Goal: Task Accomplishment & Management: Complete application form

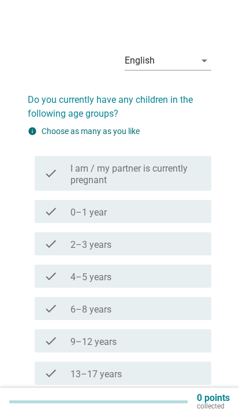
click at [167, 208] on div "check_box_outline_blank 0–1 year" at bounding box center [136, 211] width 132 height 14
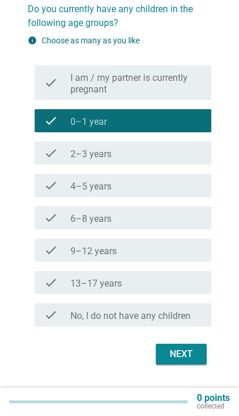
scroll to position [91, 0]
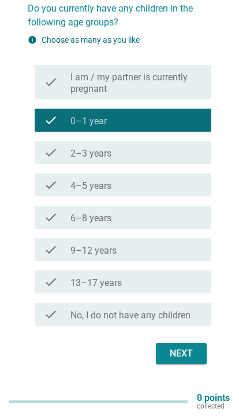
click at [186, 353] on div "Next" at bounding box center [181, 353] width 32 height 14
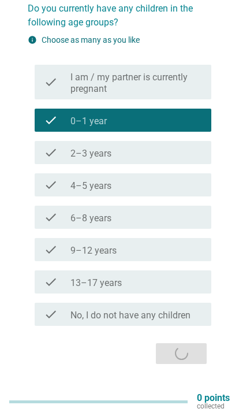
scroll to position [0, 0]
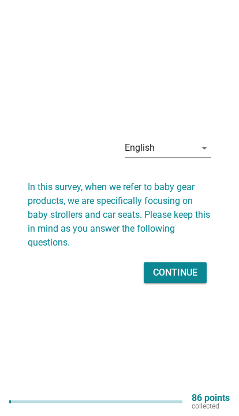
click at [173, 279] on div "Continue" at bounding box center [175, 273] width 44 height 14
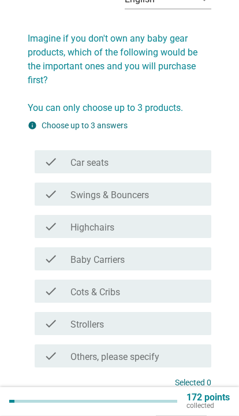
scroll to position [62, 0]
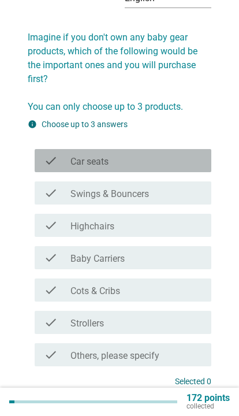
click at [194, 156] on div "check_box_outline_blank Car seats" at bounding box center [136, 161] width 132 height 14
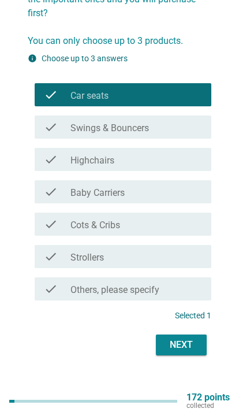
scroll to position [128, 0]
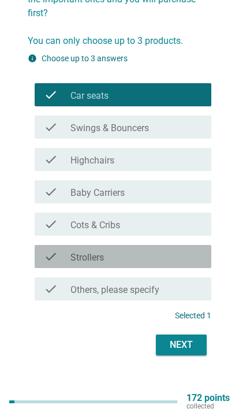
click at [174, 259] on div "check_box_outline_blank Strollers" at bounding box center [136, 256] width 132 height 14
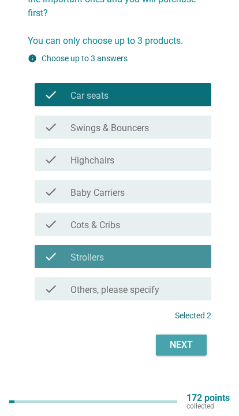
click at [186, 343] on div "Next" at bounding box center [181, 345] width 32 height 14
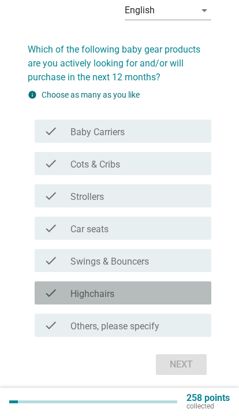
scroll to position [51, 0]
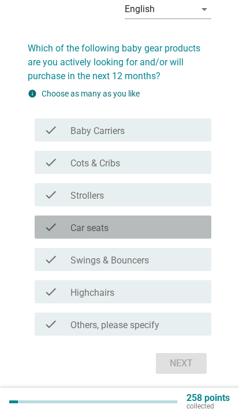
click at [174, 220] on div "check check_box_outline_blank Car seats" at bounding box center [123, 226] width 177 height 23
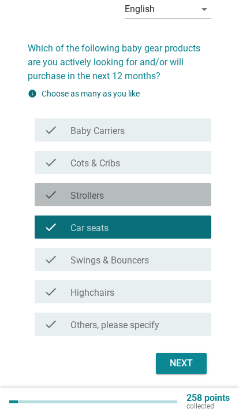
click at [185, 196] on div "check_box_outline_blank Strollers" at bounding box center [136, 195] width 132 height 14
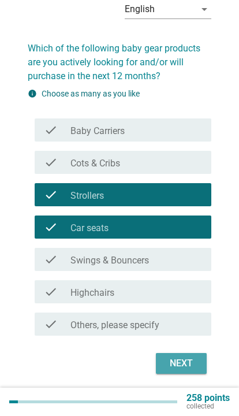
click at [185, 358] on button "Next" at bounding box center [181, 363] width 51 height 21
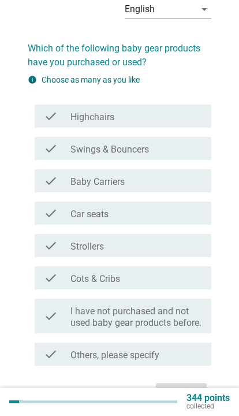
click at [173, 245] on div "check_box_outline_blank Strollers" at bounding box center [136, 245] width 132 height 14
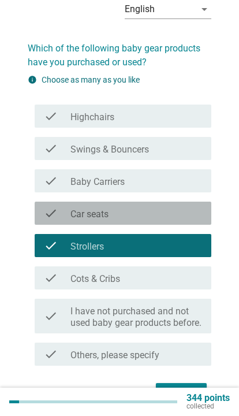
click at [181, 210] on div "check_box_outline_blank Car seats" at bounding box center [136, 213] width 132 height 14
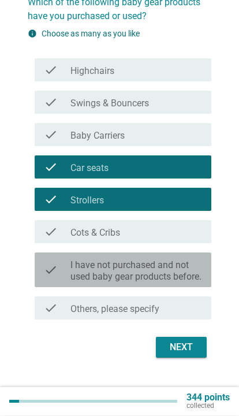
scroll to position [118, 0]
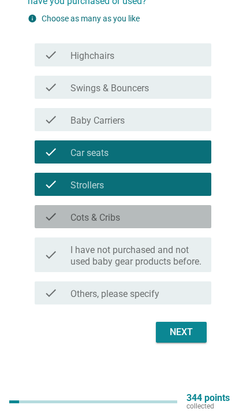
click at [183, 210] on div "check_box_outline_blank Cots & Cribs" at bounding box center [136, 217] width 132 height 14
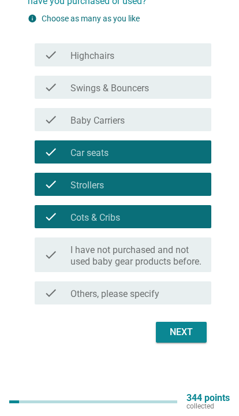
click at [186, 339] on div "Next" at bounding box center [181, 332] width 32 height 14
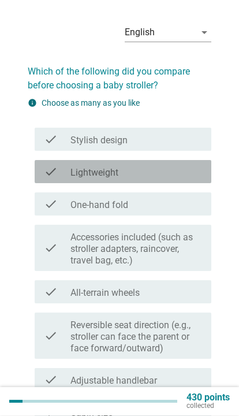
scroll to position [28, 0]
click at [195, 174] on div "check_box_outline_blank Lightweight" at bounding box center [136, 172] width 132 height 14
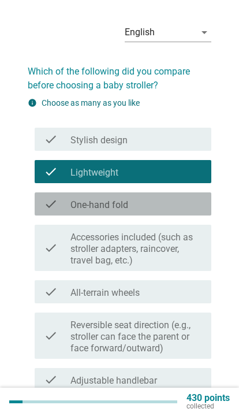
click at [190, 206] on div "check_box_outline_blank One-hand fold" at bounding box center [136, 204] width 132 height 14
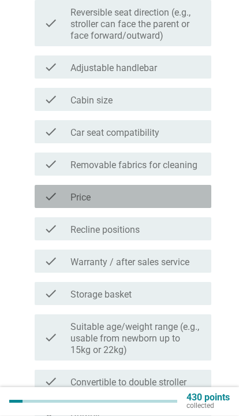
scroll to position [341, 0]
click at [192, 189] on div "check_box_outline_blank Price" at bounding box center [136, 196] width 132 height 14
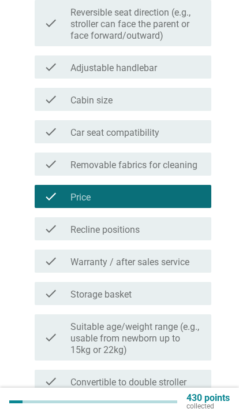
click at [179, 256] on label "Warranty / after sales service" at bounding box center [129, 262] width 119 height 12
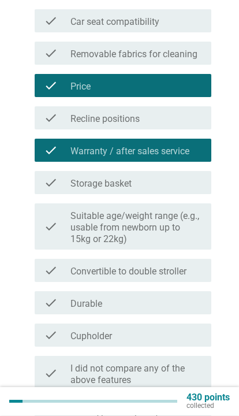
scroll to position [451, 0]
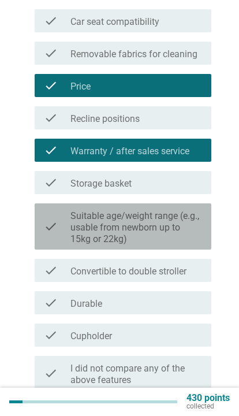
click at [179, 231] on label "Suitable age/weight range (e.g., usable from newborn up to 15kg or 22kg)" at bounding box center [136, 227] width 132 height 35
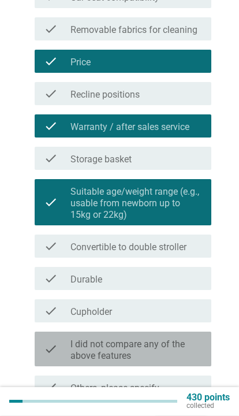
scroll to position [507, 0]
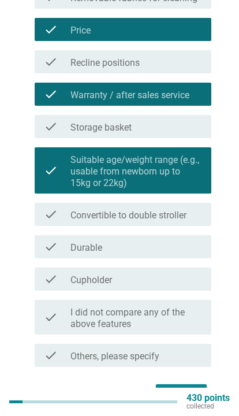
click at [180, 389] on div "Next" at bounding box center [181, 394] width 32 height 14
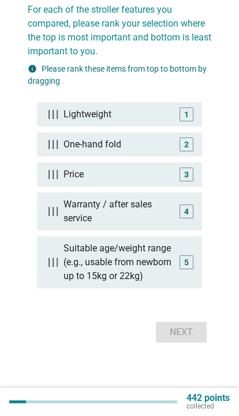
scroll to position [46, 0]
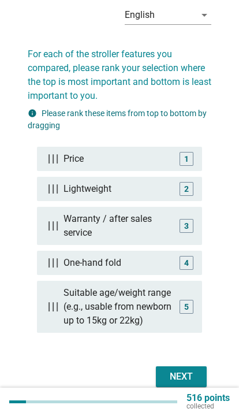
click at [180, 370] on div "Next" at bounding box center [181, 376] width 32 height 14
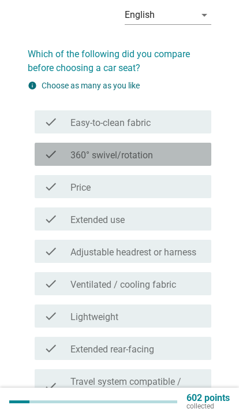
click at [188, 150] on div "check_box_outline_blank 360° swivel/rotation" at bounding box center [136, 154] width 132 height 14
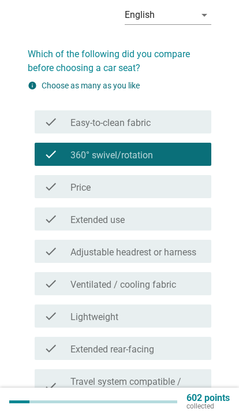
click at [188, 184] on div "check_box_outline_blank Price" at bounding box center [136, 187] width 132 height 14
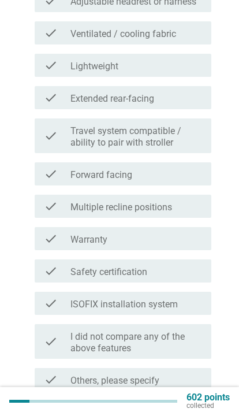
scroll to position [296, 0]
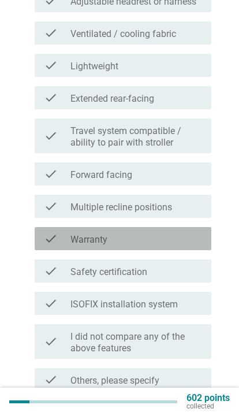
click at [181, 239] on div "check_box_outline_blank Warranty" at bounding box center [136, 238] width 132 height 14
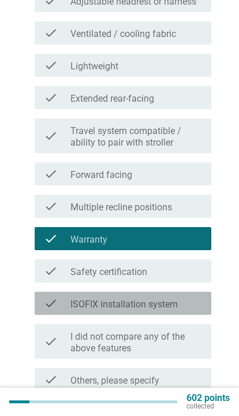
click at [177, 300] on label "ISOFIX installation system" at bounding box center [123, 304] width 107 height 12
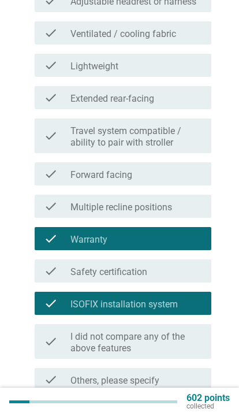
click at [177, 415] on div "Next" at bounding box center [181, 419] width 32 height 14
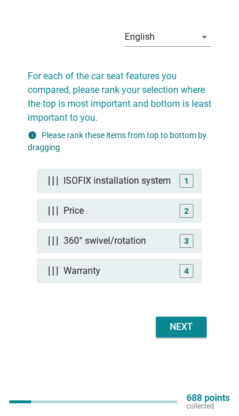
click at [181, 334] on div "Next" at bounding box center [181, 327] width 32 height 14
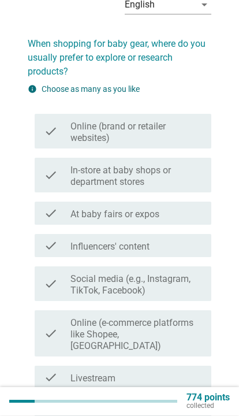
scroll to position [56, 0]
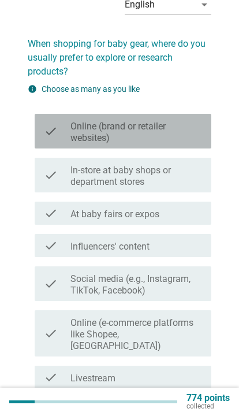
click at [197, 122] on label "Online (brand or retailer websites)" at bounding box center [136, 132] width 132 height 23
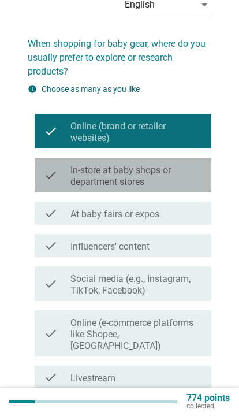
click at [192, 171] on label "In-store at baby shops or department stores" at bounding box center [136, 176] width 132 height 23
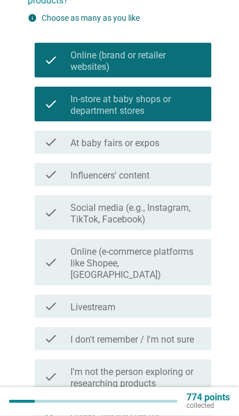
scroll to position [127, 0]
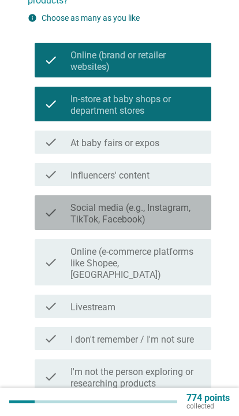
click at [184, 209] on label "Social media (e.g., Instagram, TikTok, Facebook)" at bounding box center [136, 213] width 132 height 23
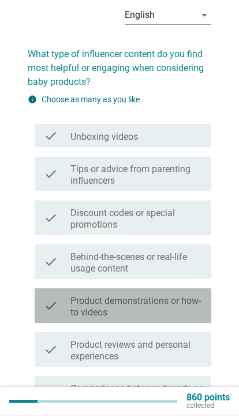
scroll to position [46, 0]
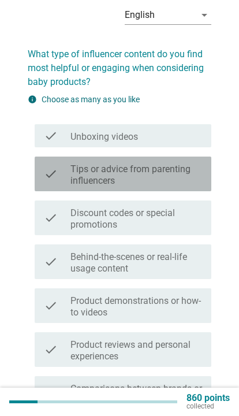
click at [192, 175] on label "Tips or advice from parenting influencers" at bounding box center [136, 174] width 132 height 23
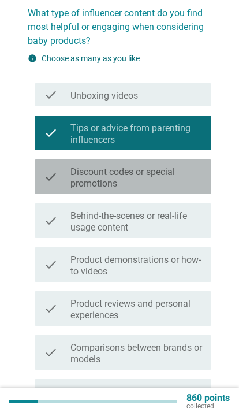
click at [188, 169] on label "Discount codes or special promotions" at bounding box center [136, 177] width 132 height 23
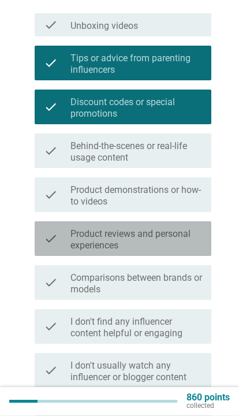
scroll to position [159, 0]
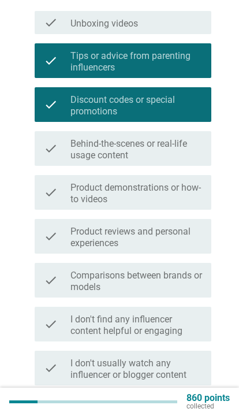
click at [178, 234] on label "Product reviews and personal experiences" at bounding box center [136, 237] width 132 height 23
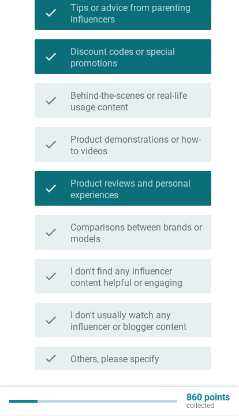
scroll to position [207, 0]
click at [175, 393] on div "Next" at bounding box center [181, 397] width 32 height 14
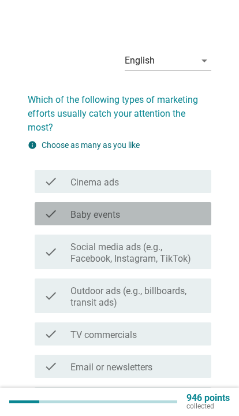
click at [185, 216] on div "check_box_outline_blank Baby events" at bounding box center [136, 214] width 132 height 14
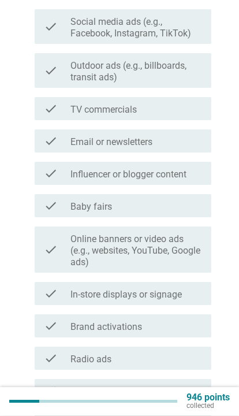
scroll to position [225, 0]
click at [188, 293] on div "check_box_outline_blank In-store displays or signage" at bounding box center [136, 293] width 132 height 14
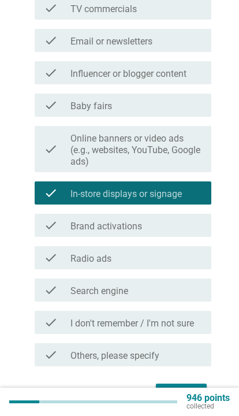
scroll to position [325, 0]
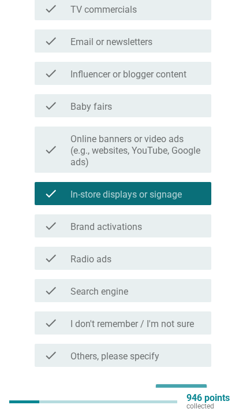
click at [186, 399] on div "Next" at bounding box center [181, 394] width 32 height 14
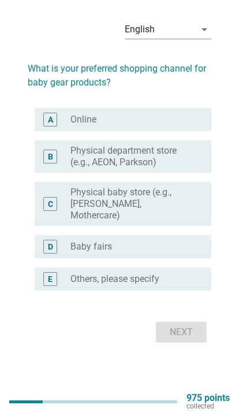
scroll to position [46, 0]
click at [188, 125] on div "radio_button_unchecked Online" at bounding box center [131, 120] width 122 height 12
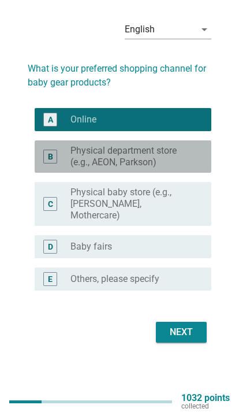
click at [181, 168] on label "Physical department store (e.g., AEON, Parkson)" at bounding box center [131, 156] width 122 height 23
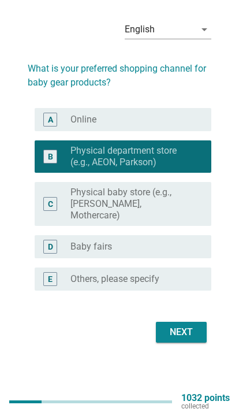
click at [184, 125] on div "radio_button_unchecked Online" at bounding box center [131, 120] width 122 height 12
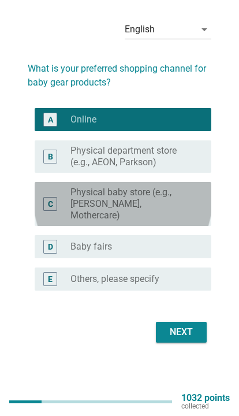
click at [186, 221] on label "Physical baby store (e.g., [PERSON_NAME], Mothercare)" at bounding box center [131, 203] width 122 height 35
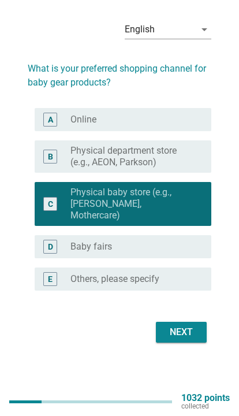
click at [189, 339] on div "Next" at bounding box center [181, 332] width 32 height 14
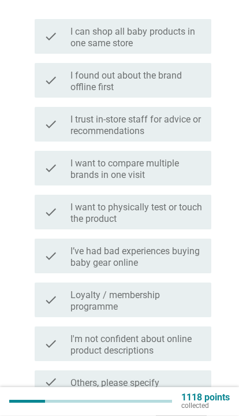
scroll to position [137, 0]
click at [194, 133] on label "I trust in-store staff for advice or recommendations" at bounding box center [136, 125] width 132 height 23
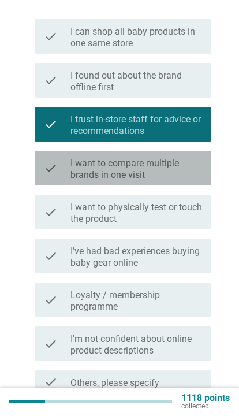
click at [187, 170] on label "I want to compare multiple brands in one visit" at bounding box center [136, 169] width 132 height 23
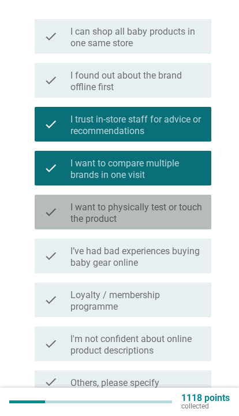
click at [196, 220] on label "I want to physically test or touch the product" at bounding box center [136, 212] width 132 height 23
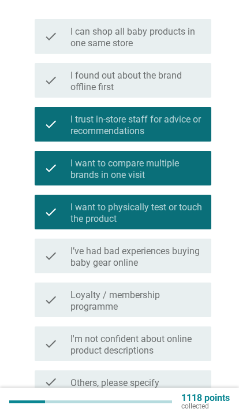
click at [180, 415] on div "Next" at bounding box center [181, 421] width 32 height 14
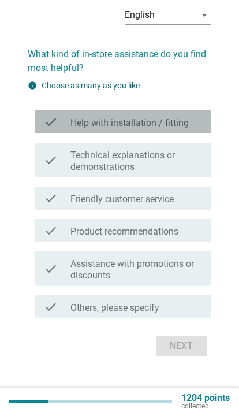
click at [187, 129] on label "Help with installation / fitting" at bounding box center [129, 123] width 118 height 12
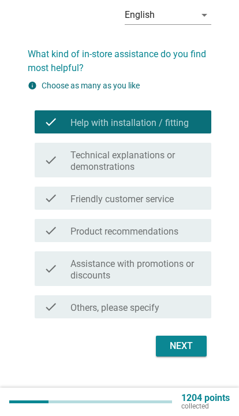
click at [200, 173] on label "Technical explanations or demonstrations" at bounding box center [136, 160] width 132 height 23
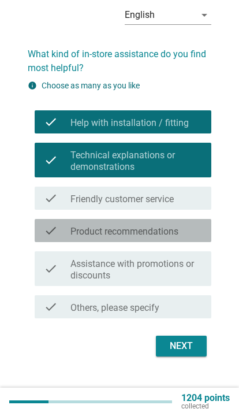
click at [178, 237] on label "Product recommendations" at bounding box center [124, 232] width 108 height 12
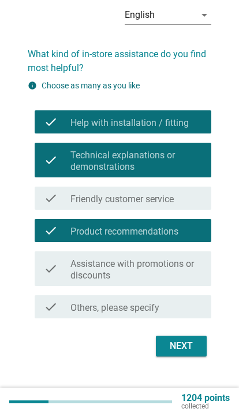
click at [190, 210] on div "check check_box_outline_blank Friendly customer service" at bounding box center [123, 197] width 177 height 23
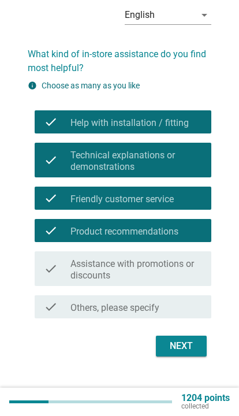
click at [184, 353] on div "Next" at bounding box center [181, 346] width 32 height 14
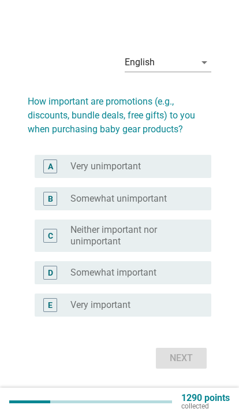
click at [184, 247] on label "Neither important nor unimportant" at bounding box center [131, 235] width 122 height 23
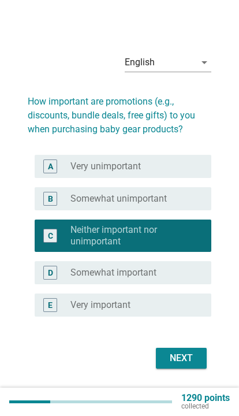
click at [182, 365] on div "Next" at bounding box center [181, 358] width 32 height 14
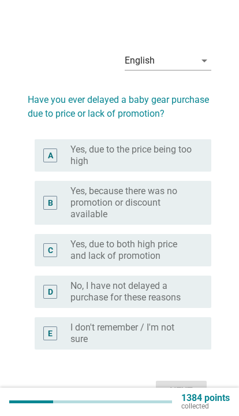
click at [208, 171] on div "A radio_button_unchecked Yes, due to the price being too high" at bounding box center [123, 155] width 177 height 32
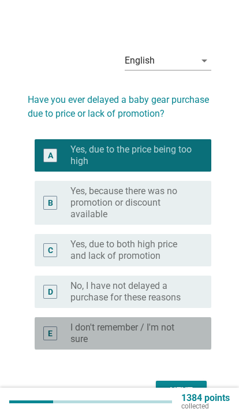
click at [186, 403] on p "collected" at bounding box center [205, 406] width 48 height 8
click at [185, 408] on p "collected" at bounding box center [205, 406] width 48 height 8
click at [174, 408] on div "1384 points collected" at bounding box center [201, 402] width 58 height 16
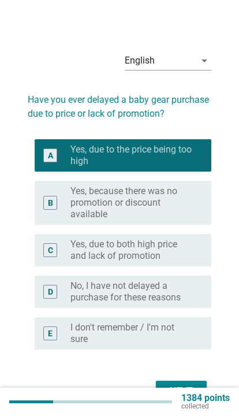
click at [171, 167] on label "Yes, due to the price being too high" at bounding box center [131, 155] width 122 height 23
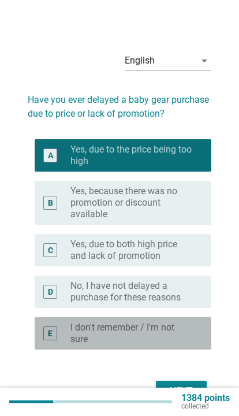
click at [175, 409] on div "1384 points collected" at bounding box center [201, 402] width 58 height 16
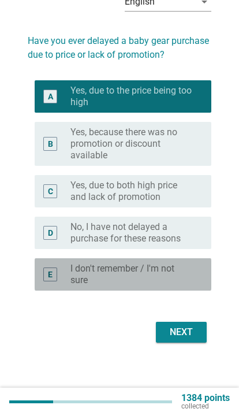
scroll to position [91, 0]
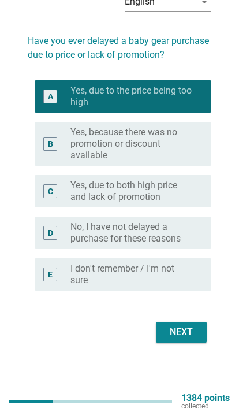
click at [184, 325] on div "Next" at bounding box center [181, 332] width 32 height 14
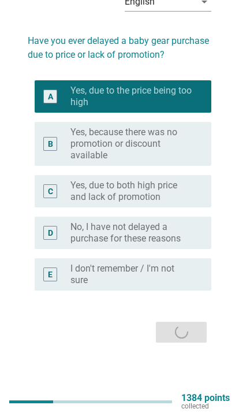
scroll to position [0, 0]
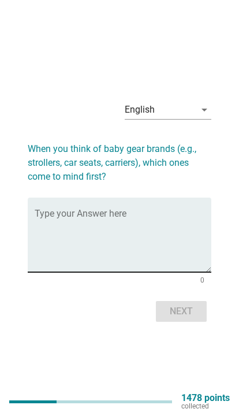
click at [169, 267] on textarea "Type your Answer here" at bounding box center [123, 241] width 177 height 61
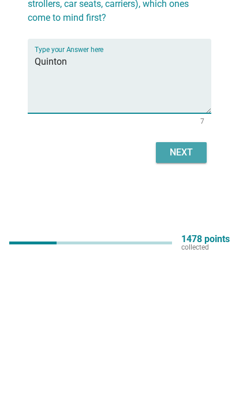
type textarea "Quinton"
click at [188, 304] on div "Next" at bounding box center [181, 311] width 32 height 14
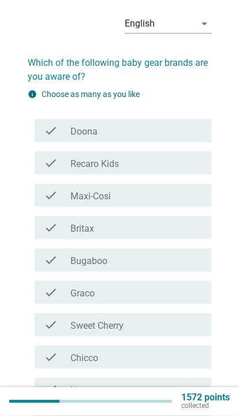
scroll to position [37, 0]
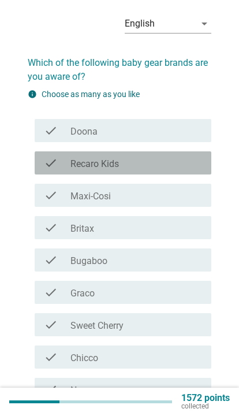
click at [180, 169] on div "check_box_outline_blank Recaro Kids" at bounding box center [136, 163] width 132 height 14
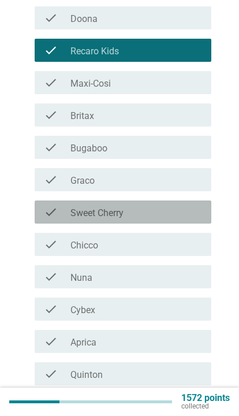
scroll to position [150, 0]
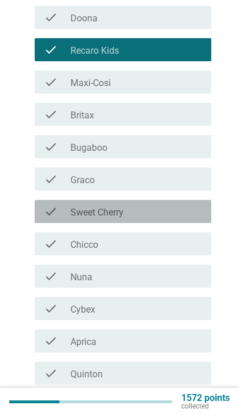
click at [193, 205] on div "check_box_outline_blank Sweet Cherry" at bounding box center [136, 211] width 132 height 14
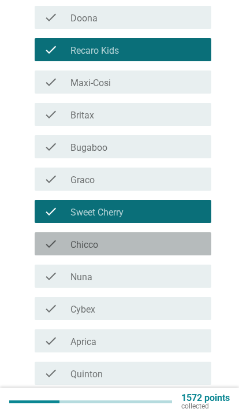
click at [185, 250] on div "check_box_outline_blank Chicco" at bounding box center [136, 244] width 132 height 14
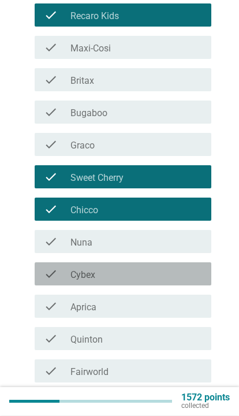
scroll to position [226, 0]
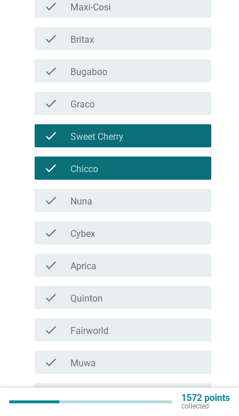
click at [194, 198] on div "check_box_outline_blank Nuna" at bounding box center [136, 200] width 132 height 14
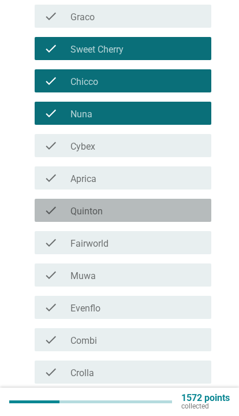
click at [193, 212] on div "check_box_outline_blank [PERSON_NAME]" at bounding box center [136, 210] width 132 height 14
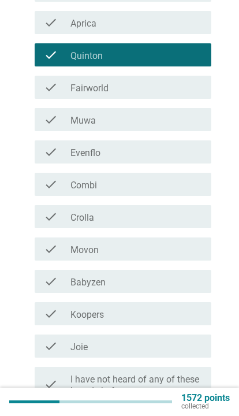
scroll to position [472, 0]
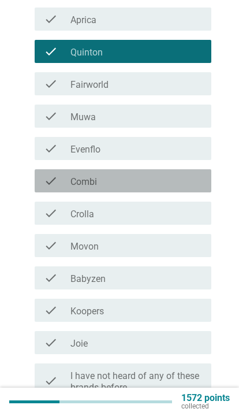
click at [194, 182] on div "check_box_outline_blank Combi" at bounding box center [136, 181] width 132 height 14
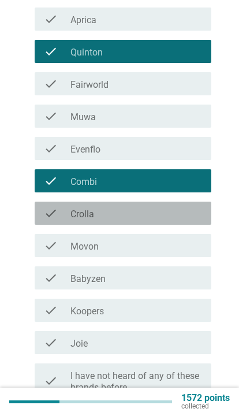
click at [198, 212] on div "check_box_outline_blank Crolla" at bounding box center [136, 213] width 132 height 14
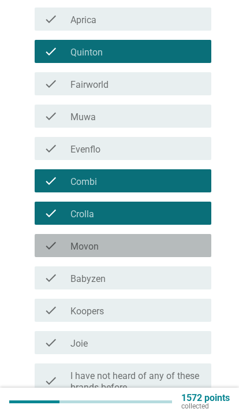
click at [192, 242] on div "check_box_outline_blank Movon" at bounding box center [136, 245] width 132 height 14
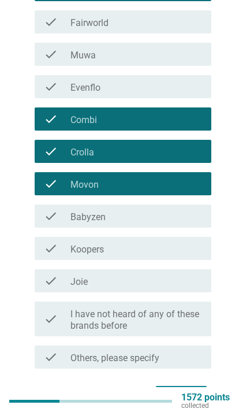
scroll to position [533, 0]
click at [200, 188] on div "check_box_outline_blank Movon" at bounding box center [136, 184] width 132 height 14
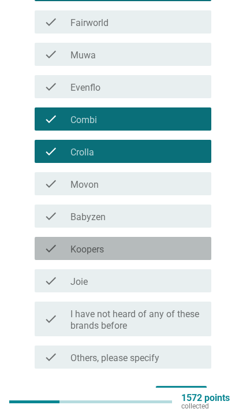
click at [179, 251] on div "check_box_outline_blank Koopers" at bounding box center [136, 248] width 132 height 14
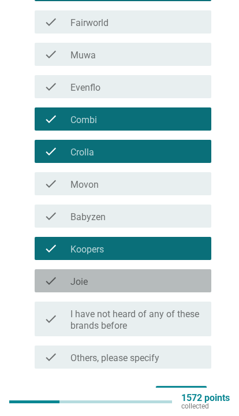
click at [181, 275] on div "check_box_outline_blank Joie" at bounding box center [136, 281] width 132 height 14
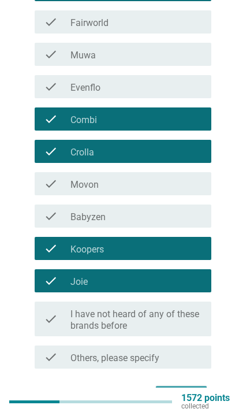
click at [183, 387] on button "Next" at bounding box center [181, 396] width 51 height 21
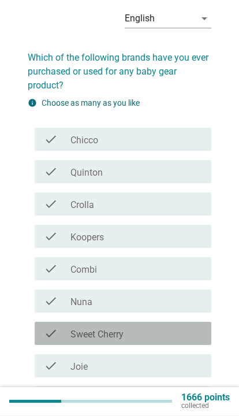
scroll to position [44, 0]
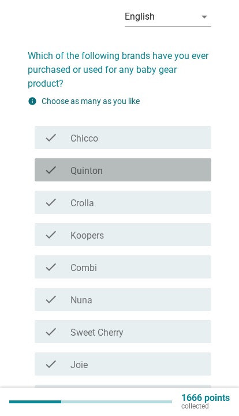
click at [191, 178] on div "check check_box_outline_blank [PERSON_NAME]" at bounding box center [123, 169] width 177 height 23
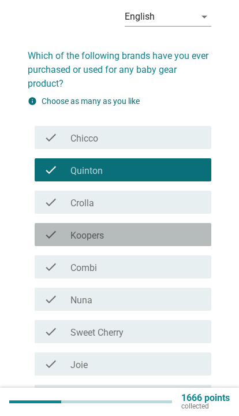
click at [188, 236] on div "check_box_outline_blank Koopers" at bounding box center [136, 234] width 132 height 14
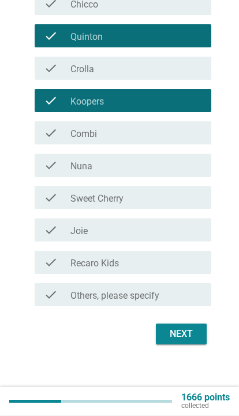
scroll to position [180, 0]
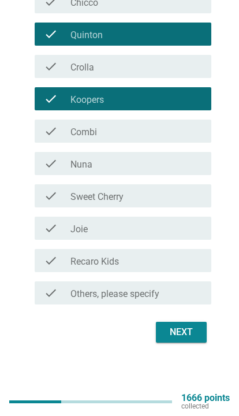
click at [185, 326] on div "Next" at bounding box center [181, 332] width 32 height 14
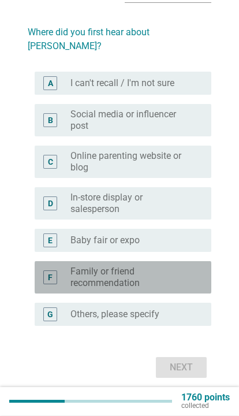
scroll to position [72, 0]
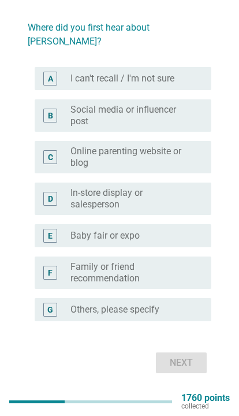
click at [201, 104] on div "radio_button_unchecked Social media or influencer post" at bounding box center [136, 115] width 132 height 23
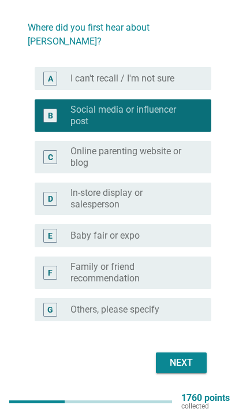
click at [188, 352] on button "Next" at bounding box center [181, 362] width 51 height 21
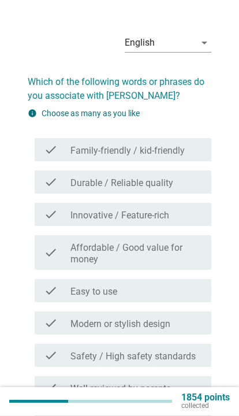
scroll to position [18, 0]
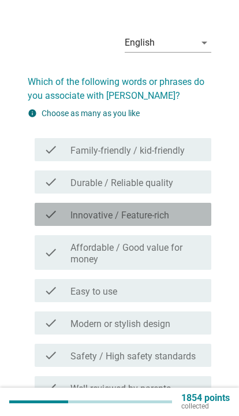
click at [199, 212] on div "check_box_outline_blank Innovative / Feature-rich" at bounding box center [136, 214] width 132 height 14
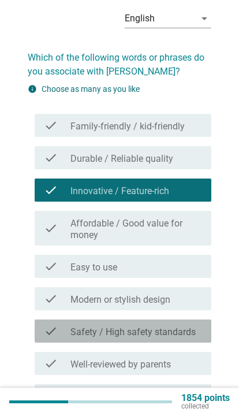
scroll to position [42, 0]
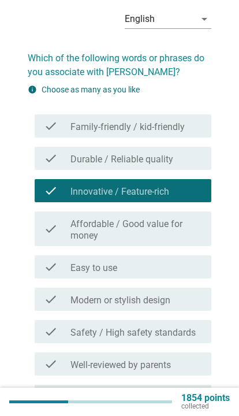
click at [200, 195] on div "check_box_outline_blank Innovative / Feature-rich" at bounding box center [136, 191] width 132 height 14
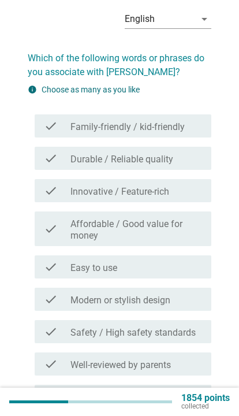
click at [182, 298] on div "check_box_outline_blank Modern or stylish design" at bounding box center [136, 299] width 132 height 14
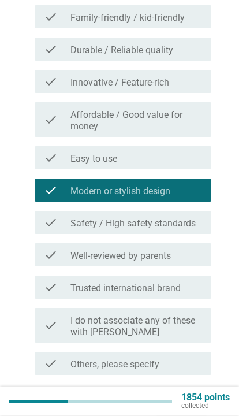
scroll to position [151, 0]
click at [195, 256] on div "check_box_outline_blank Well-reviewed by parents" at bounding box center [136, 255] width 132 height 14
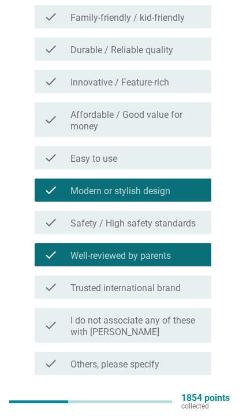
click at [180, 408] on div "Next" at bounding box center [181, 402] width 32 height 14
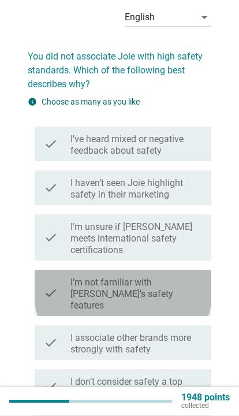
scroll to position [43, 0]
click at [184, 277] on label "I’m not familiar with [PERSON_NAME]’s safety features" at bounding box center [136, 293] width 132 height 35
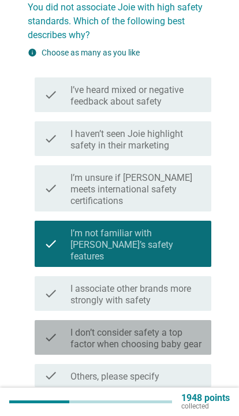
scroll to position [99, 0]
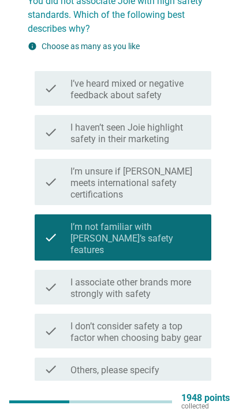
click at [181, 401] on div "Next" at bounding box center [181, 408] width 32 height 14
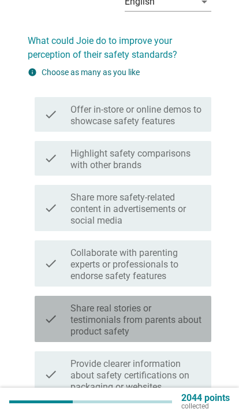
scroll to position [62, 0]
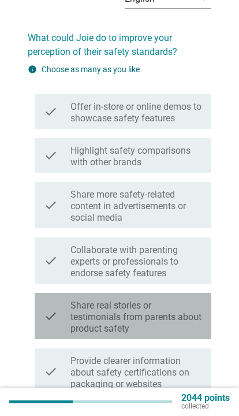
click at [178, 307] on label "Share real stories or testimonials from parents about product safety" at bounding box center [136, 317] width 132 height 35
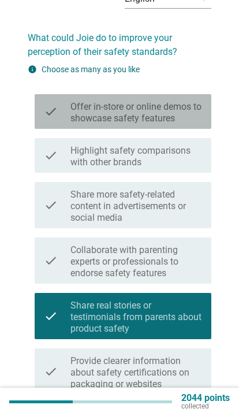
click at [204, 103] on div "check check_box_outline_blank Offer in-store or online demos to showcase safety…" at bounding box center [123, 111] width 177 height 35
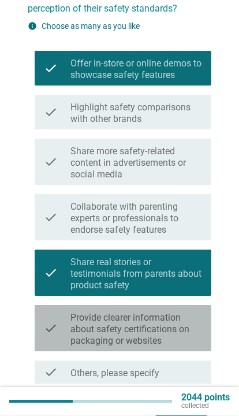
scroll to position [105, 0]
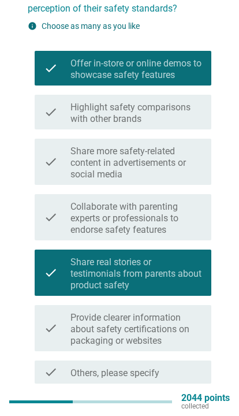
click at [186, 327] on label "Provide clearer information about safety certifications on packaging or websites" at bounding box center [136, 329] width 132 height 35
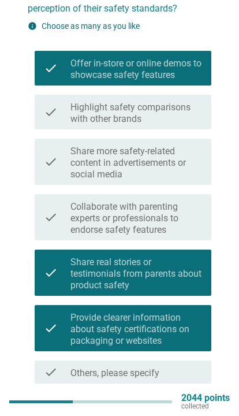
click at [188, 410] on div "Next" at bounding box center [181, 411] width 32 height 14
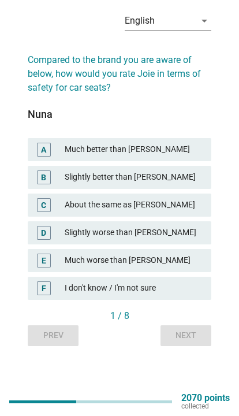
scroll to position [46, 0]
click at [175, 295] on div "I don't know / I'm not sure" at bounding box center [133, 288] width 137 height 14
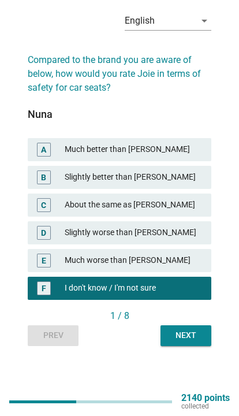
click at [197, 341] on div "Next" at bounding box center [186, 335] width 32 height 12
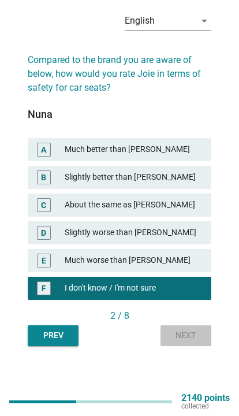
scroll to position [0, 0]
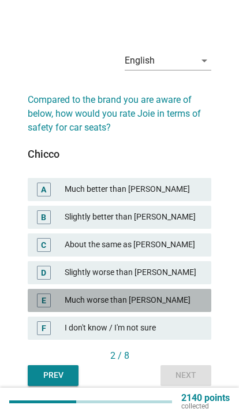
click at [189, 335] on div "I don't know / I'm not sure" at bounding box center [133, 328] width 137 height 14
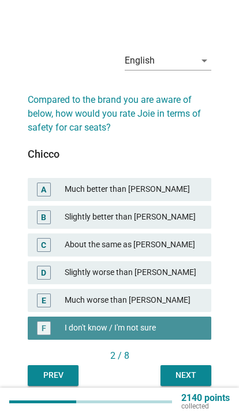
click at [200, 403] on p "collected" at bounding box center [205, 406] width 48 height 8
click at [194, 395] on p "2140 points" at bounding box center [205, 398] width 48 height 8
click at [192, 398] on p "2140 points" at bounding box center [205, 398] width 48 height 8
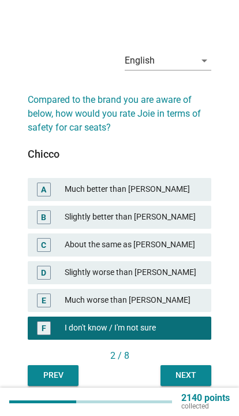
scroll to position [91, 0]
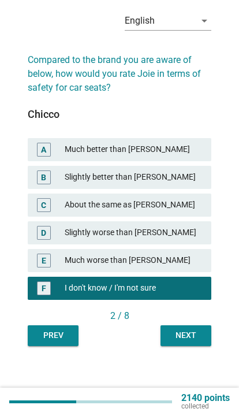
click at [189, 329] on div "Next" at bounding box center [186, 335] width 32 height 12
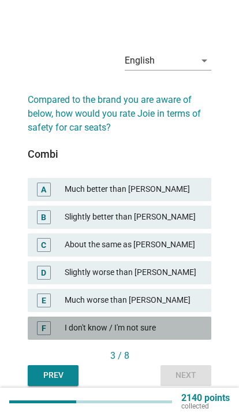
click at [175, 339] on div "F I don't know / I'm not sure" at bounding box center [120, 327] width 184 height 23
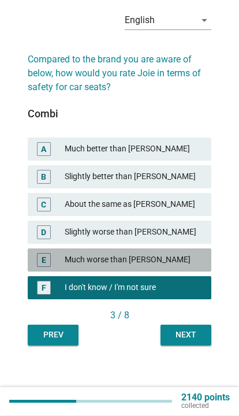
scroll to position [91, 0]
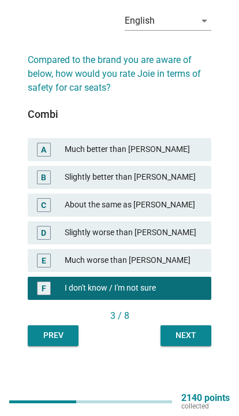
click at [193, 329] on div "Next" at bounding box center [186, 335] width 32 height 12
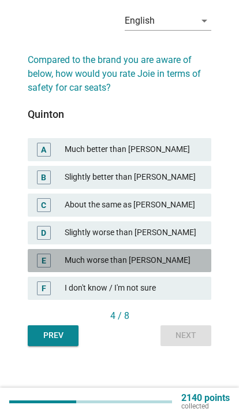
scroll to position [73, 0]
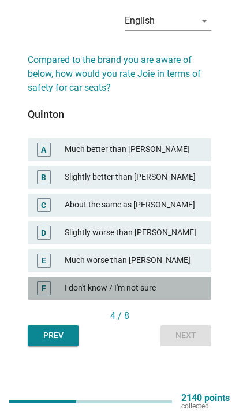
click at [185, 285] on div "I don't know / I'm not sure" at bounding box center [133, 288] width 137 height 14
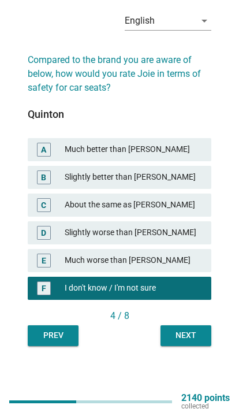
click at [195, 329] on div "Next" at bounding box center [186, 335] width 32 height 12
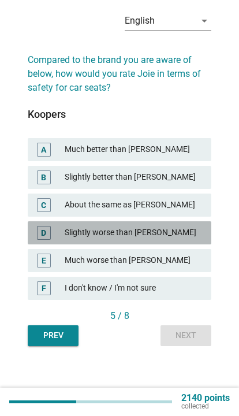
scroll to position [58, 0]
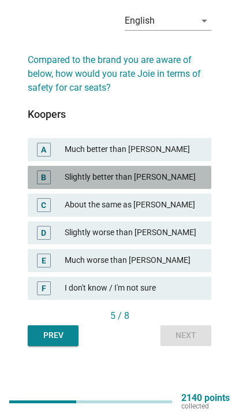
click at [184, 189] on div "B Slightly better than [PERSON_NAME]" at bounding box center [120, 177] width 184 height 23
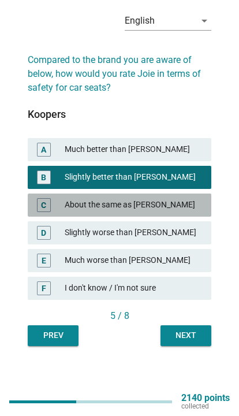
click at [190, 206] on div "About the same as [PERSON_NAME]" at bounding box center [133, 205] width 137 height 14
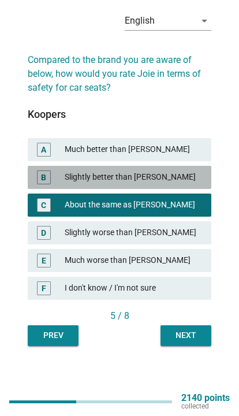
click at [195, 177] on div "Slightly better than [PERSON_NAME]" at bounding box center [133, 177] width 137 height 14
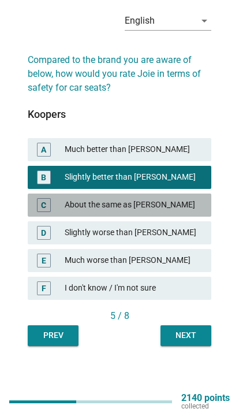
click at [182, 212] on div "About the same as [PERSON_NAME]" at bounding box center [133, 205] width 137 height 14
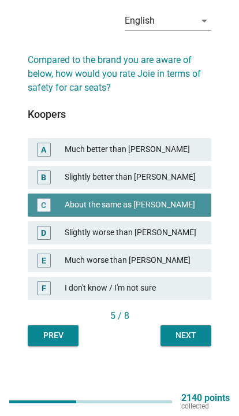
click at [193, 346] on button "Next" at bounding box center [185, 335] width 51 height 21
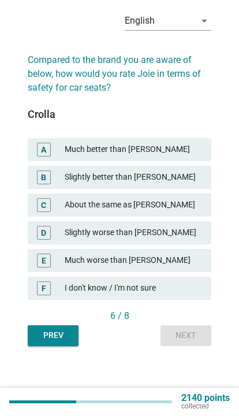
scroll to position [86, 0]
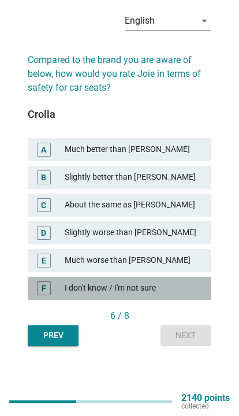
click at [167, 276] on div "F I don't know / I'm not sure" at bounding box center [120, 287] width 184 height 23
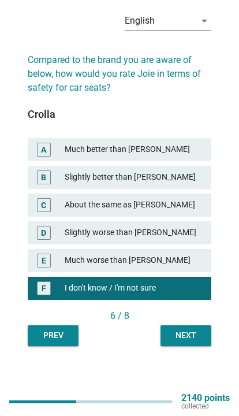
click at [189, 329] on div "Next" at bounding box center [186, 335] width 32 height 12
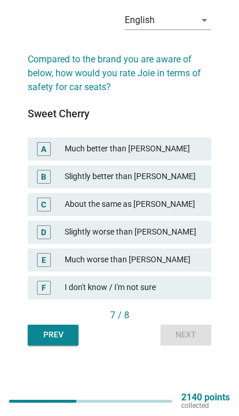
scroll to position [63, 0]
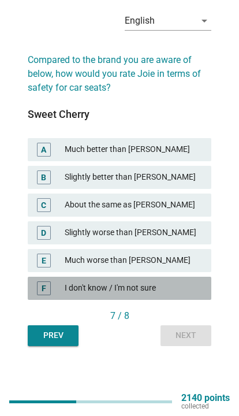
click at [174, 295] on div "I don't know / I'm not sure" at bounding box center [133, 288] width 137 height 14
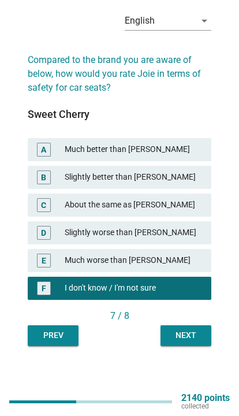
click at [180, 335] on div "Next" at bounding box center [186, 335] width 32 height 12
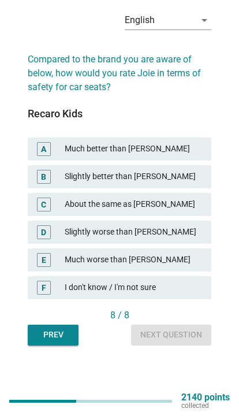
scroll to position [48, 0]
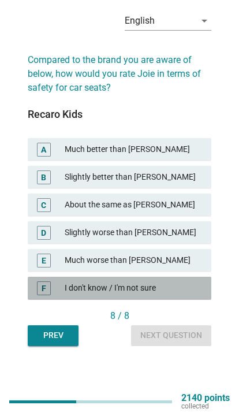
click at [175, 295] on div "I don't know / I'm not sure" at bounding box center [133, 288] width 137 height 14
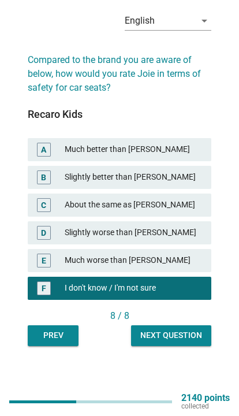
click at [170, 341] on div "Next question" at bounding box center [171, 335] width 62 height 12
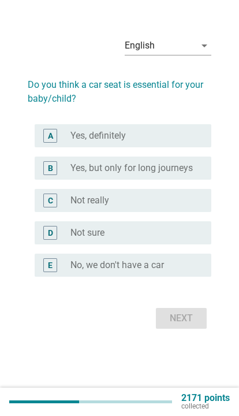
scroll to position [0, 0]
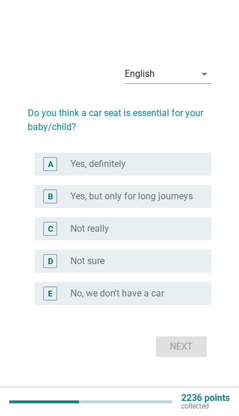
click at [180, 170] on div "radio_button_unchecked Yes, definitely" at bounding box center [131, 164] width 122 height 12
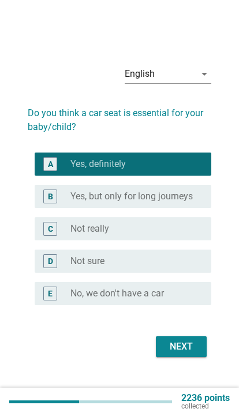
click at [194, 353] on div "Next" at bounding box center [181, 346] width 32 height 14
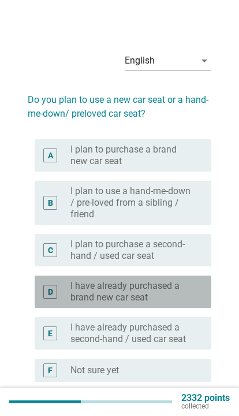
click at [190, 326] on label "I have already purchased a second-hand / used car seat" at bounding box center [131, 333] width 122 height 23
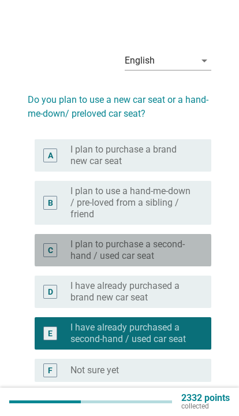
click at [191, 286] on label "I have already purchased a brand new car seat" at bounding box center [131, 291] width 122 height 23
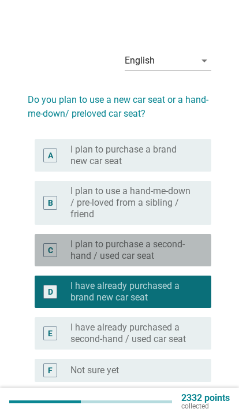
click at [192, 293] on label "I have already purchased a brand new car seat" at bounding box center [131, 291] width 122 height 23
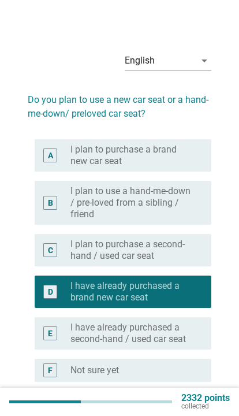
click at [190, 415] on html "English Bahasa Melayu 中文（简体） English arrow_drop_down Do you plan to use a new c…" at bounding box center [119, 239] width 239 height 479
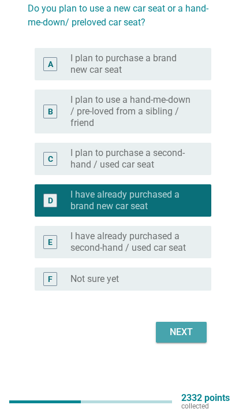
click at [190, 333] on div "Next" at bounding box center [181, 332] width 32 height 14
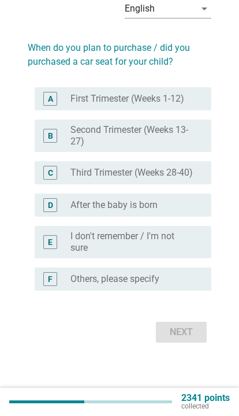
scroll to position [0, 0]
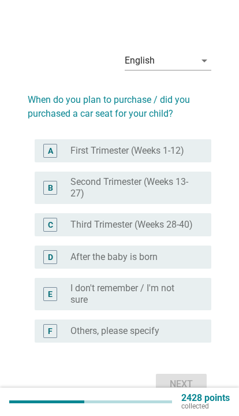
click at [178, 268] on div "D radio_button_unchecked After the baby is born" at bounding box center [123, 256] width 177 height 23
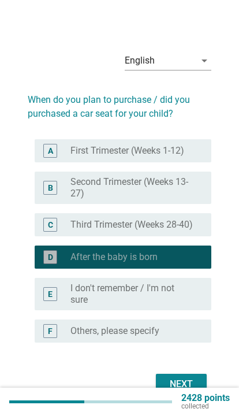
click at [187, 263] on div "radio_button_checked After the baby is born" at bounding box center [131, 257] width 122 height 12
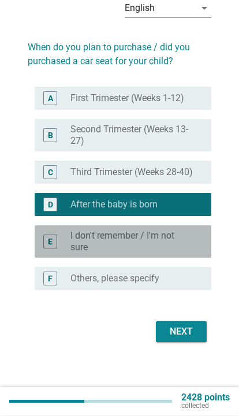
scroll to position [91, 0]
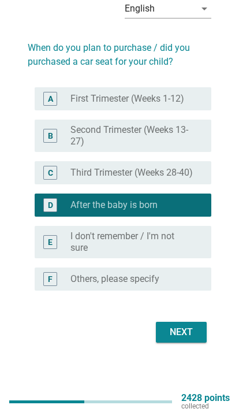
click at [191, 325] on div "Next" at bounding box center [181, 332] width 32 height 14
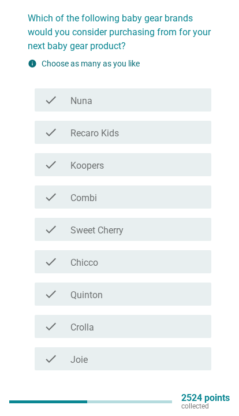
scroll to position [81, 0]
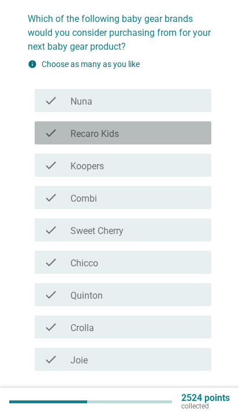
click at [190, 134] on div "check_box_outline_blank Recaro Kids" at bounding box center [136, 133] width 132 height 14
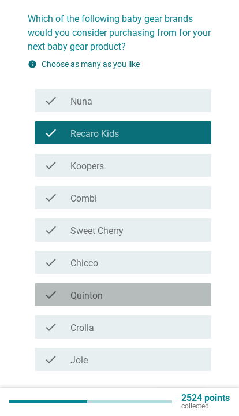
scroll to position [147, 0]
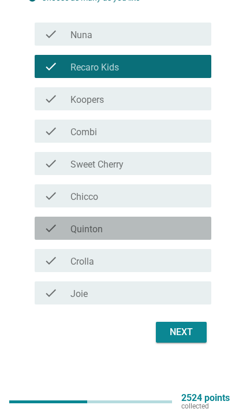
click at [182, 226] on div "check_box_outline_blank [PERSON_NAME]" at bounding box center [136, 228] width 132 height 14
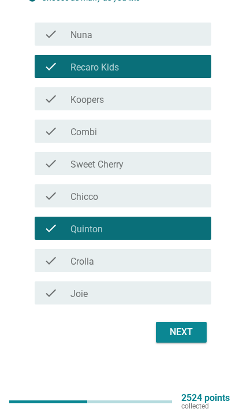
click at [187, 337] on div "Next" at bounding box center [181, 332] width 32 height 14
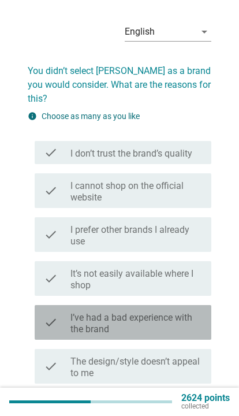
scroll to position [38, 0]
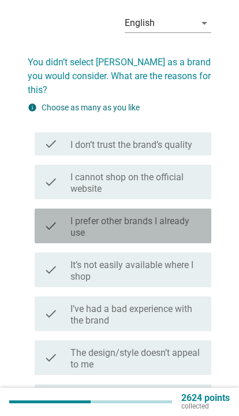
click at [199, 215] on label "I prefer other brands I already use" at bounding box center [136, 226] width 132 height 23
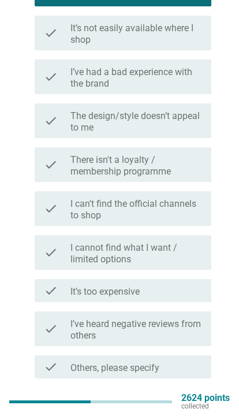
scroll to position [270, 0]
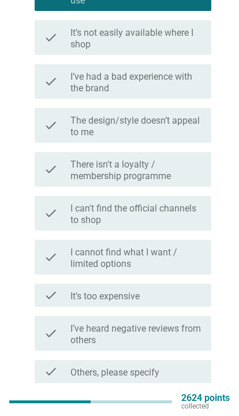
click at [181, 403] on div "Next" at bounding box center [181, 410] width 32 height 14
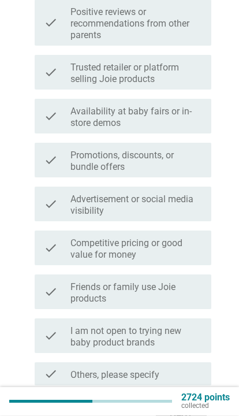
scroll to position [404, 0]
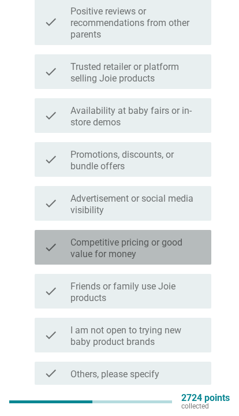
click at [189, 245] on label "Competitive pricing or good value for money" at bounding box center [136, 248] width 132 height 23
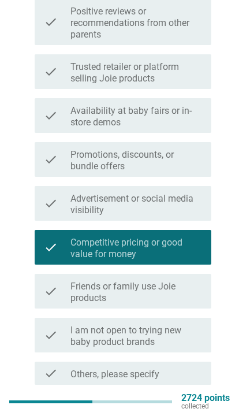
click at [187, 413] on div "Next" at bounding box center [181, 412] width 32 height 14
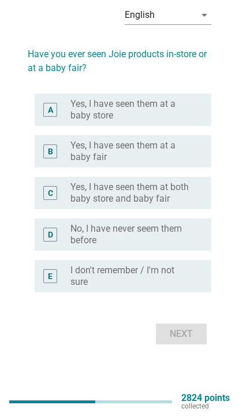
click at [192, 163] on label "Yes, I have seen them at a baby fair" at bounding box center [131, 151] width 122 height 23
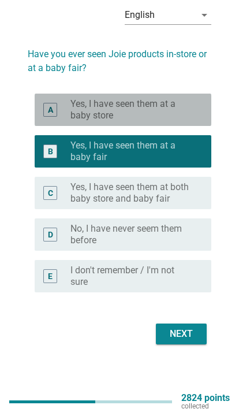
click at [190, 121] on label "Yes, I have seen them at a baby store" at bounding box center [131, 109] width 122 height 23
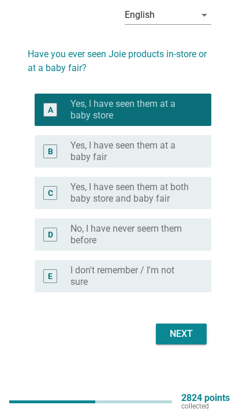
click at [192, 163] on label "Yes, I have seen them at a baby fair" at bounding box center [131, 151] width 122 height 23
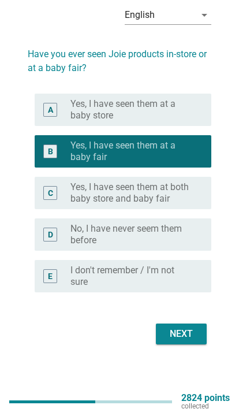
click at [192, 121] on label "Yes, I have seen them at a baby store" at bounding box center [131, 109] width 122 height 23
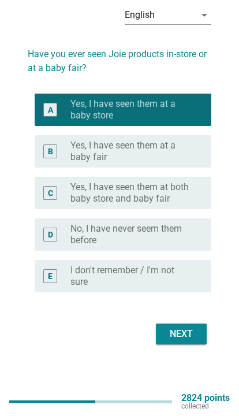
click at [184, 344] on button "Next" at bounding box center [181, 333] width 51 height 21
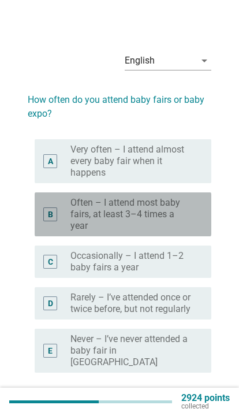
click at [191, 264] on label "Occasionally – I attend 1–2 baby fairs a year" at bounding box center [131, 261] width 122 height 23
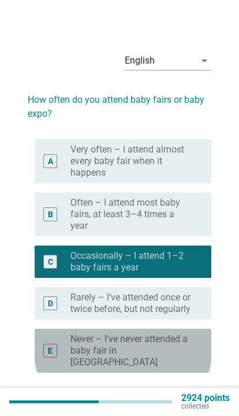
click at [181, 413] on div "2924 points collected" at bounding box center [119, 401] width 239 height 28
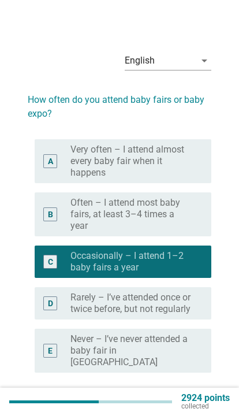
scroll to position [91, 0]
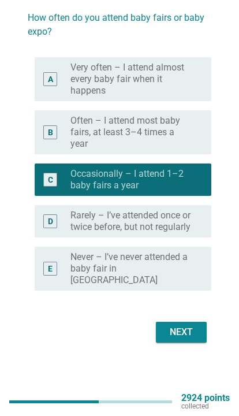
click at [188, 325] on div "Next" at bounding box center [181, 332] width 32 height 14
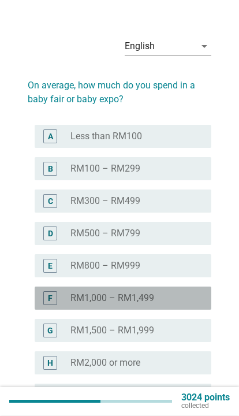
scroll to position [3, 0]
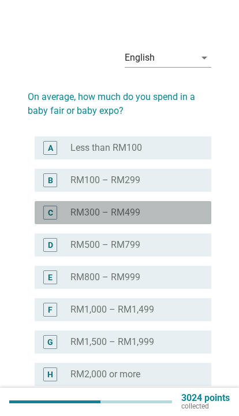
click at [193, 210] on div "radio_button_unchecked RM300 – RM499" at bounding box center [136, 213] width 132 height 12
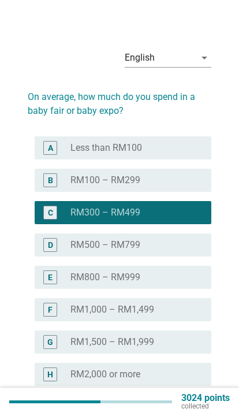
click at [194, 178] on div "radio_button_unchecked RM100 – RM299" at bounding box center [136, 180] width 132 height 12
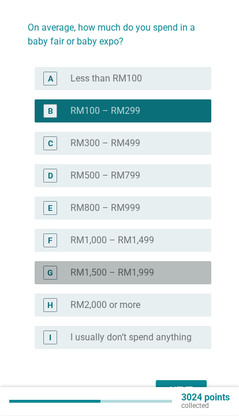
scroll to position [130, 0]
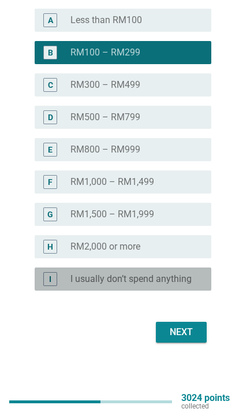
click at [170, 283] on label "I usually don’t spend anything" at bounding box center [130, 279] width 121 height 12
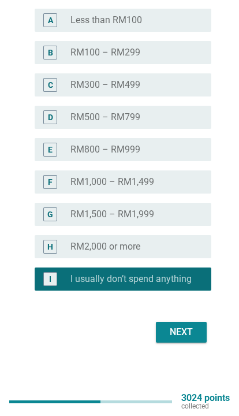
click at [181, 329] on div "Next" at bounding box center [181, 332] width 32 height 14
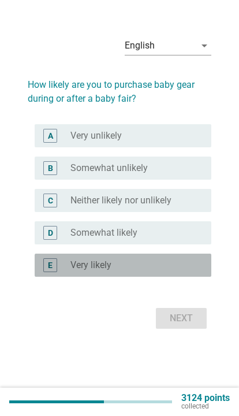
scroll to position [42, 0]
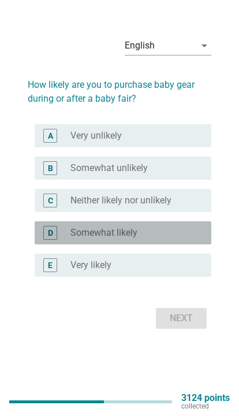
click at [185, 238] on div "radio_button_unchecked Somewhat likely" at bounding box center [131, 233] width 122 height 12
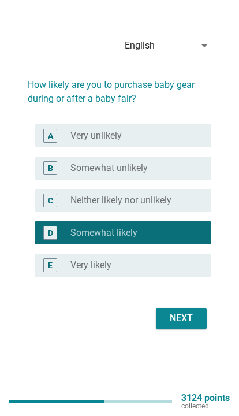
click at [177, 325] on div "Next" at bounding box center [181, 318] width 32 height 14
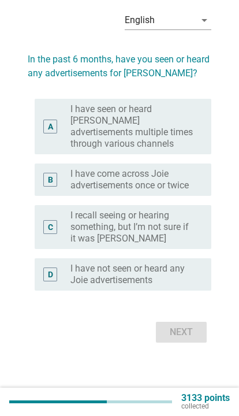
scroll to position [0, 0]
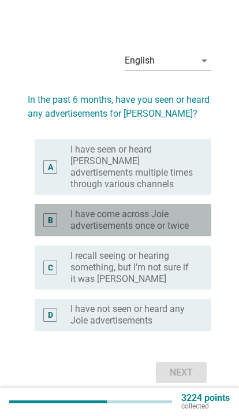
click at [190, 285] on label "I recall seeing or hearing something, but I’m not sure if it was [PERSON_NAME]" at bounding box center [131, 267] width 122 height 35
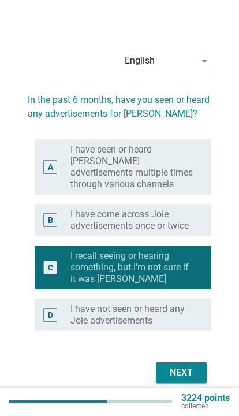
click at [186, 231] on label "I have come across Joie advertisements once or twice" at bounding box center [131, 219] width 122 height 23
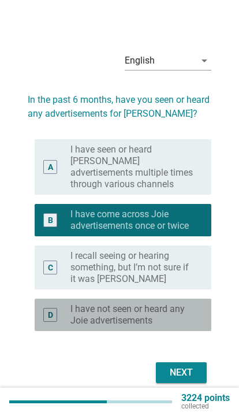
click at [183, 395] on p "3224 points" at bounding box center [205, 398] width 48 height 8
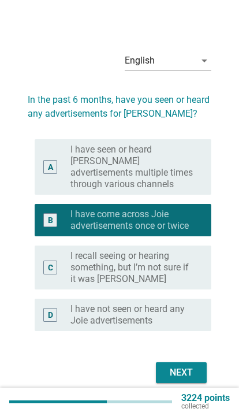
scroll to position [91, 0]
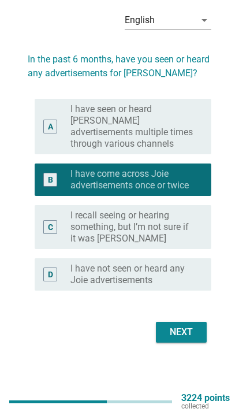
click at [188, 325] on div "Next" at bounding box center [181, 332] width 32 height 14
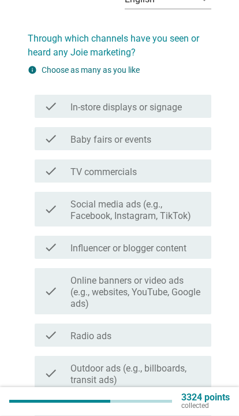
scroll to position [61, 0]
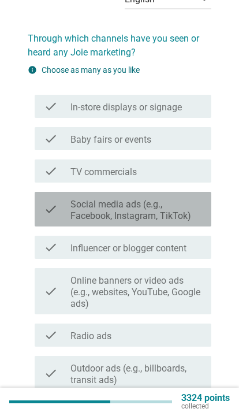
click at [190, 209] on label "Social media ads (e.g., Facebook, Instagram, TikTok)" at bounding box center [136, 210] width 132 height 23
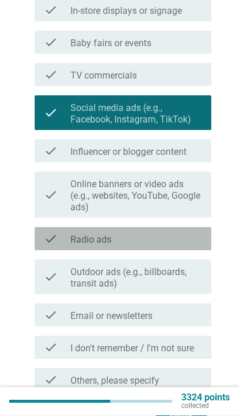
scroll to position [172, 0]
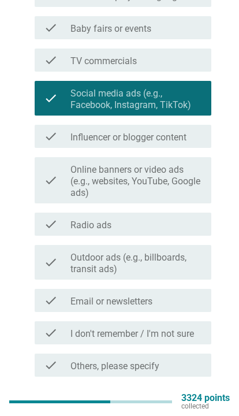
click at [181, 399] on div "Next" at bounding box center [181, 404] width 32 height 14
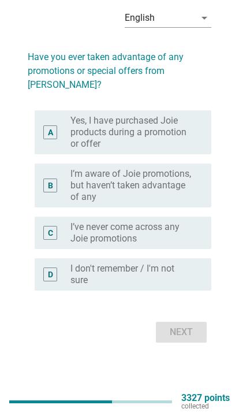
scroll to position [46, 0]
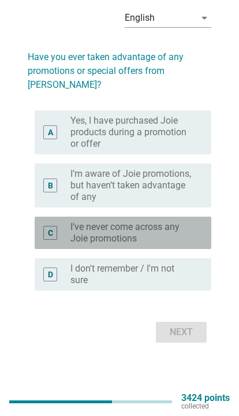
click at [189, 243] on label "I’ve never come across any Joie promotions" at bounding box center [131, 232] width 122 height 23
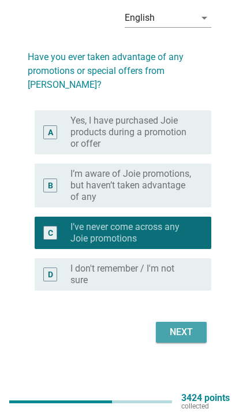
click at [186, 339] on div "Next" at bounding box center [181, 332] width 32 height 14
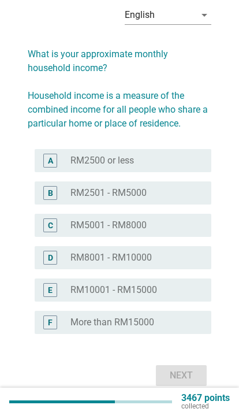
scroll to position [0, 0]
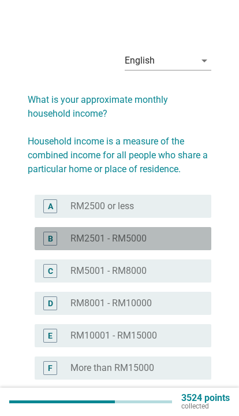
click at [186, 275] on div "radio_button_unchecked RM5001 - RM8000" at bounding box center [131, 271] width 122 height 12
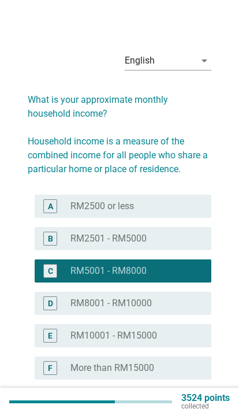
click at [187, 415] on html "English Bahasa Melayu 中文（简体） English arrow_drop_down What is your approximate m…" at bounding box center [119, 238] width 239 height 476
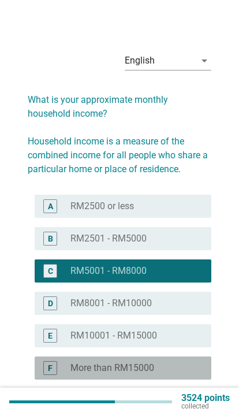
click at [184, 415] on html "English Bahasa Melayu 中文（简体） English arrow_drop_down What is your approximate m…" at bounding box center [119, 238] width 239 height 476
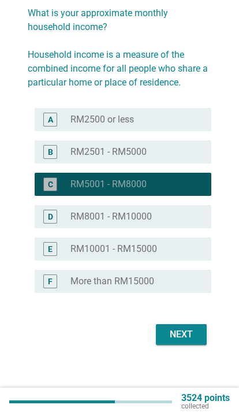
scroll to position [91, 0]
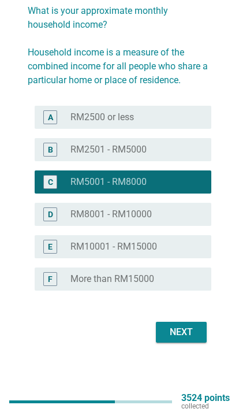
click at [187, 328] on div "Next" at bounding box center [181, 332] width 32 height 14
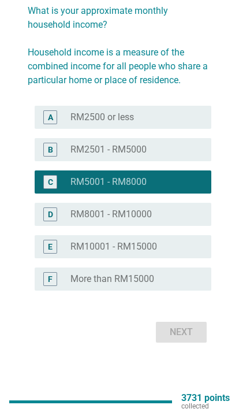
scroll to position [0, 0]
